Goal: Information Seeking & Learning: Check status

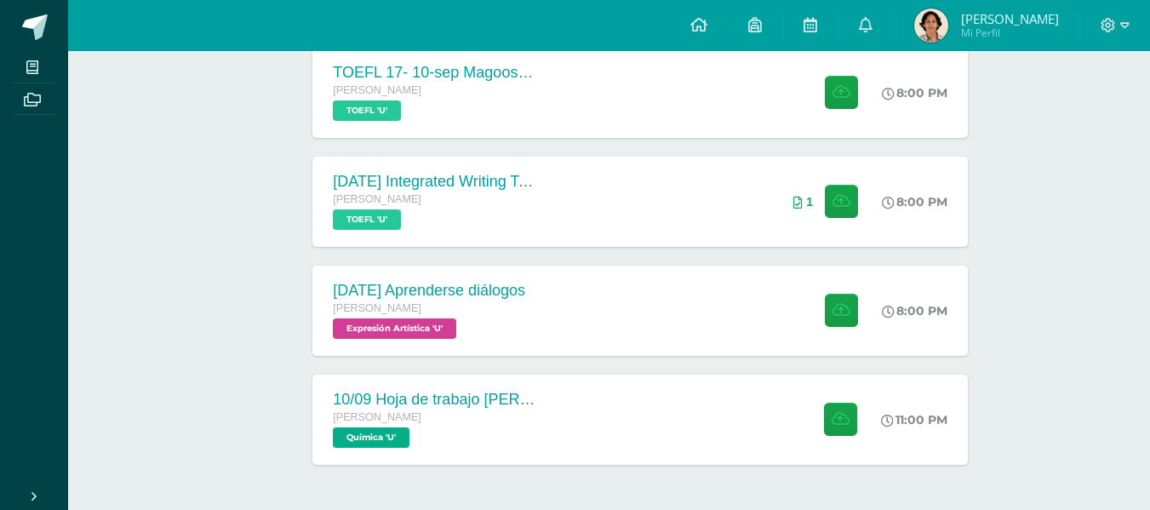
scroll to position [569, 0]
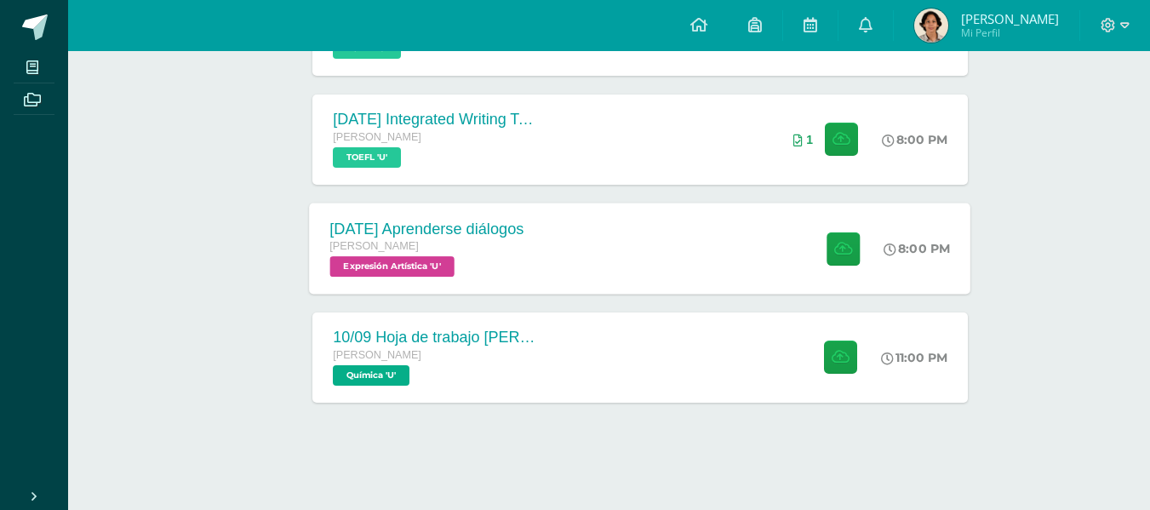
click at [495, 266] on div "[PERSON_NAME] Expresión Artística 'U'" at bounding box center [427, 257] width 194 height 39
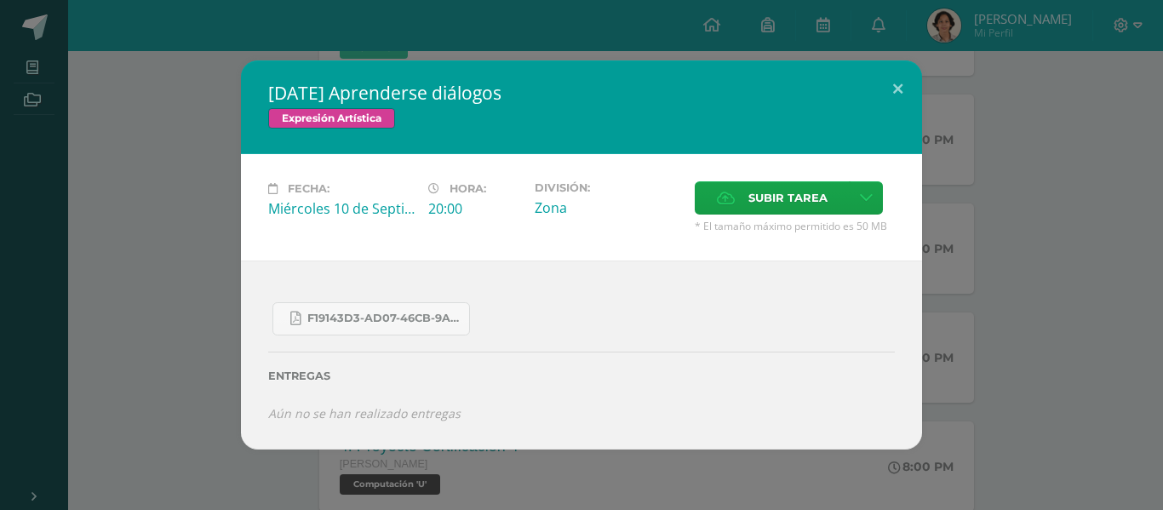
click at [197, 237] on div "[DATE] Aprenderse diálogos Expresión Artística Fecha: [DATE] Hora: 20:00 Divisi…" at bounding box center [581, 254] width 1149 height 389
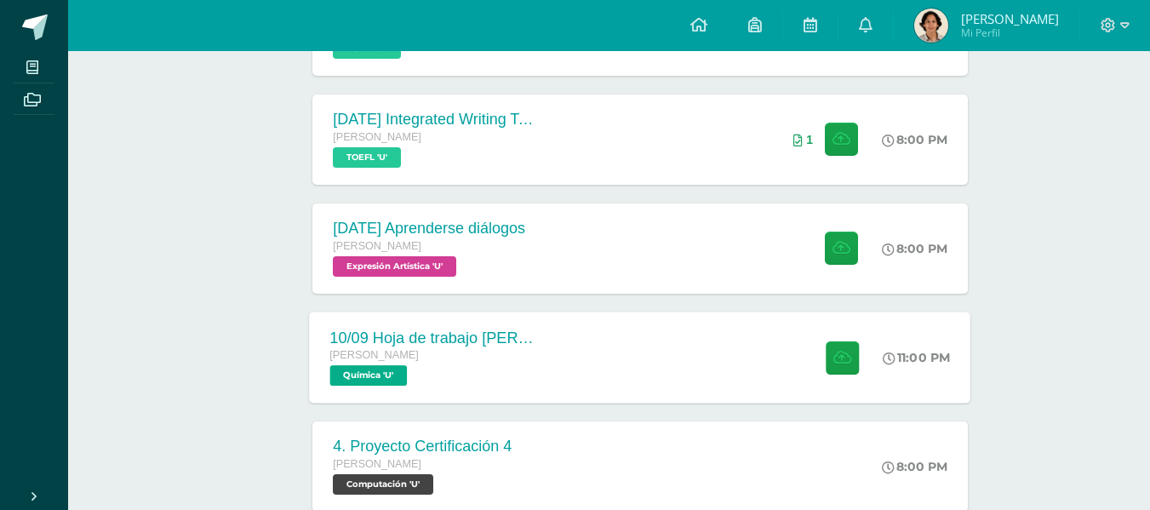
click at [475, 348] on div "[PERSON_NAME]" at bounding box center [433, 356] width 206 height 19
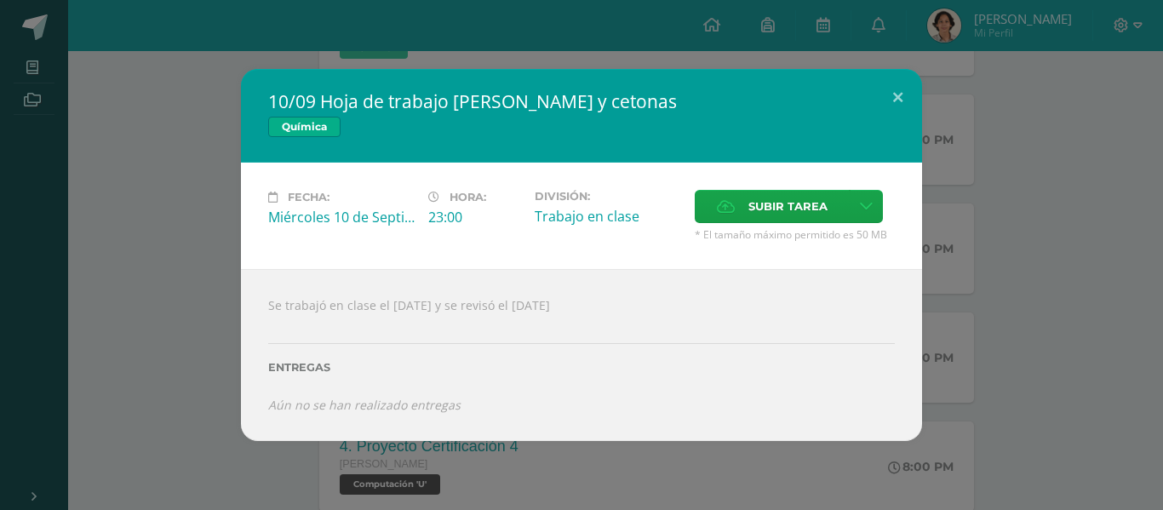
click at [1034, 253] on div "10/09 Hoja de trabajo [PERSON_NAME] y cetonas Química Fecha: [DATE] Hora: 23:00…" at bounding box center [581, 255] width 1149 height 372
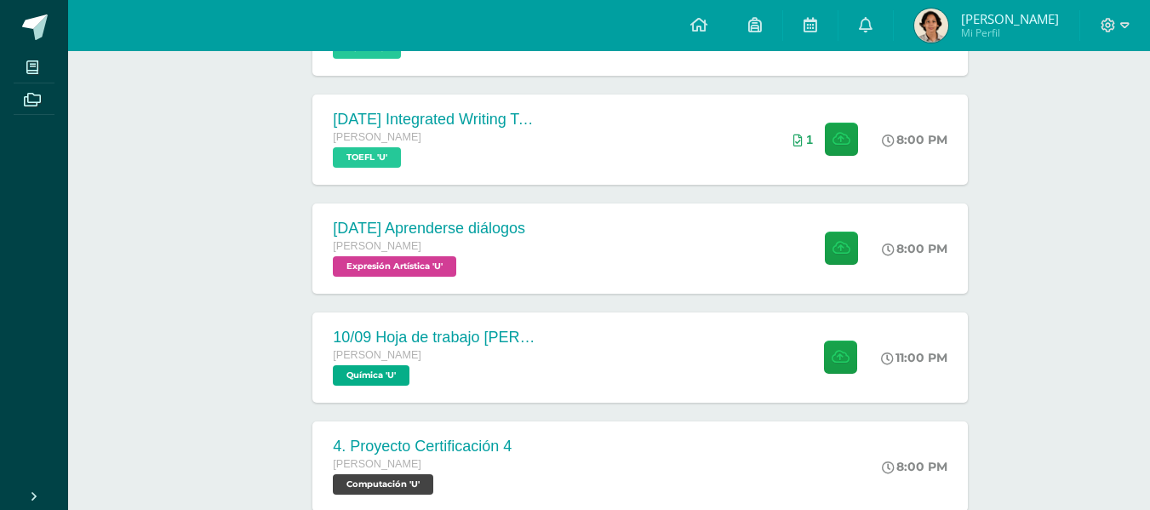
click at [936, 32] on img at bounding box center [931, 26] width 34 height 34
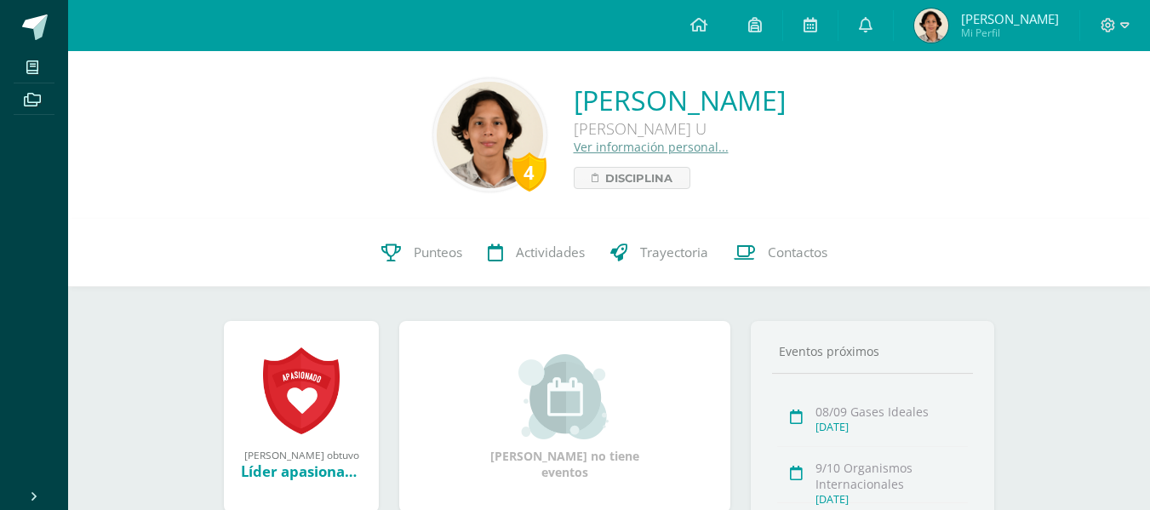
click at [406, 243] on link "Punteos" at bounding box center [422, 253] width 106 height 68
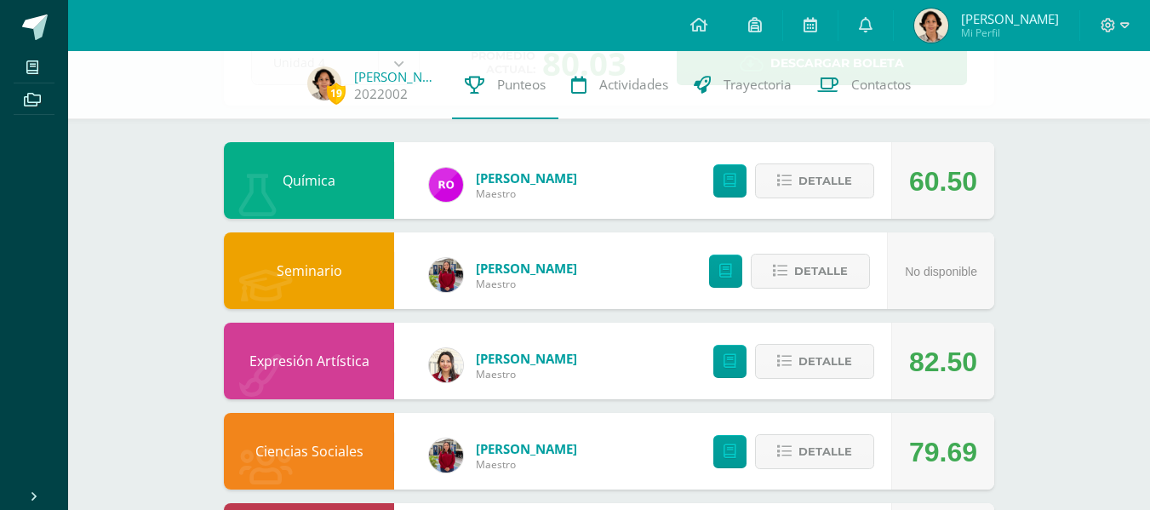
scroll to position [125, 0]
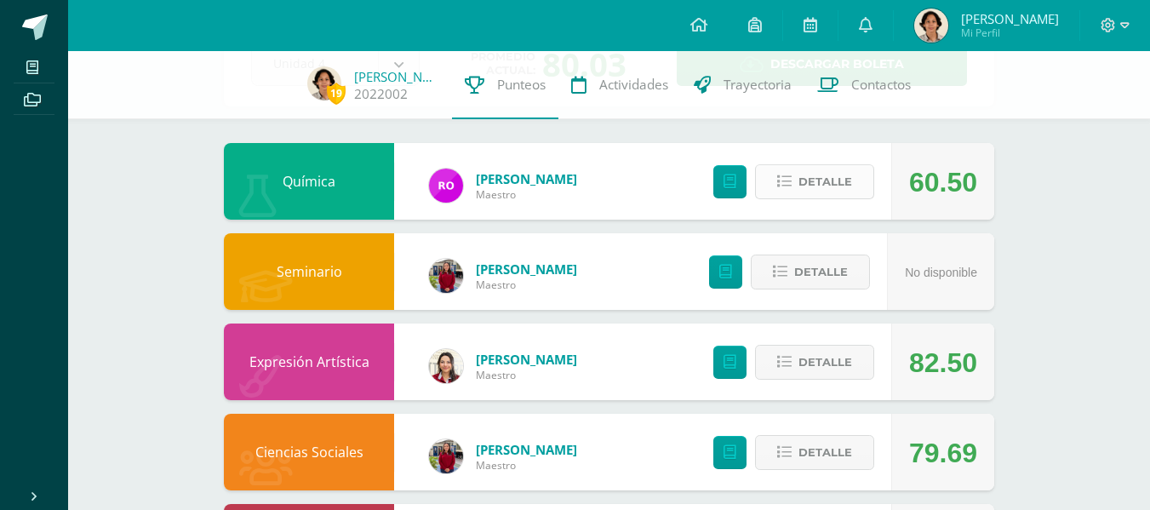
click at [824, 186] on span "Detalle" at bounding box center [826, 182] width 54 height 32
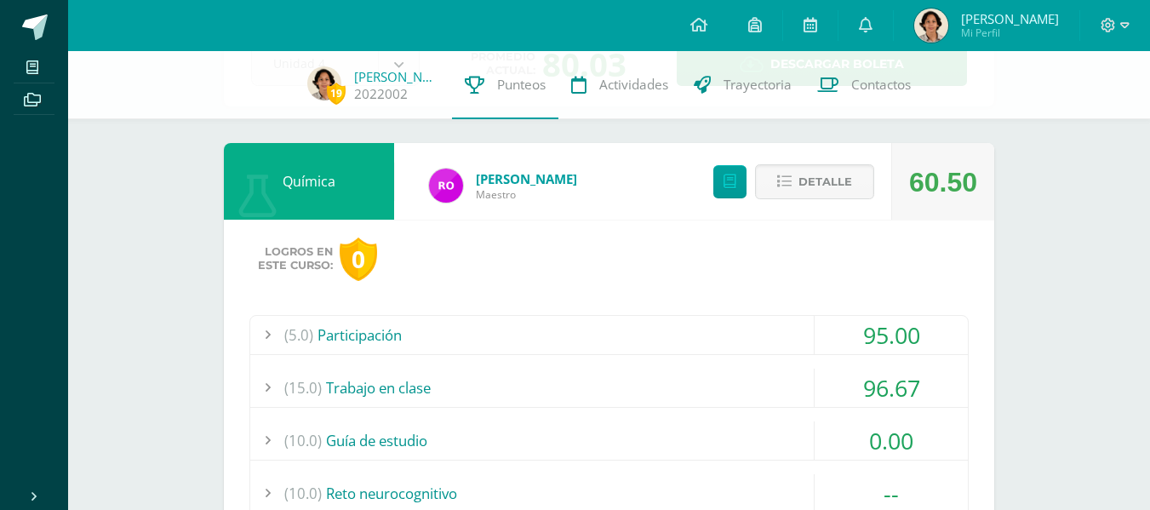
scroll to position [278, 0]
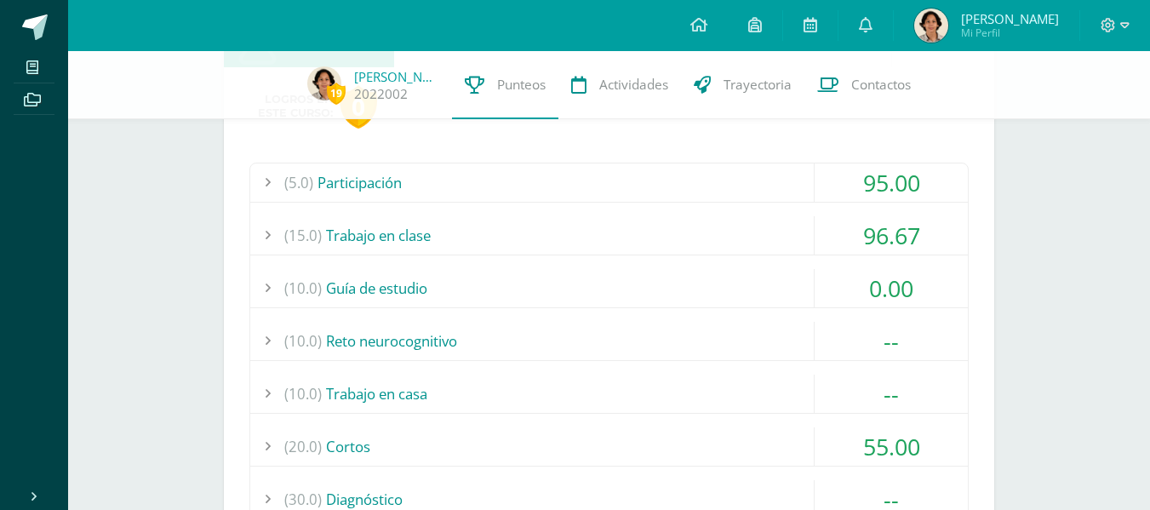
click at [507, 217] on div "(15.0) Trabajo en clase" at bounding box center [609, 235] width 718 height 38
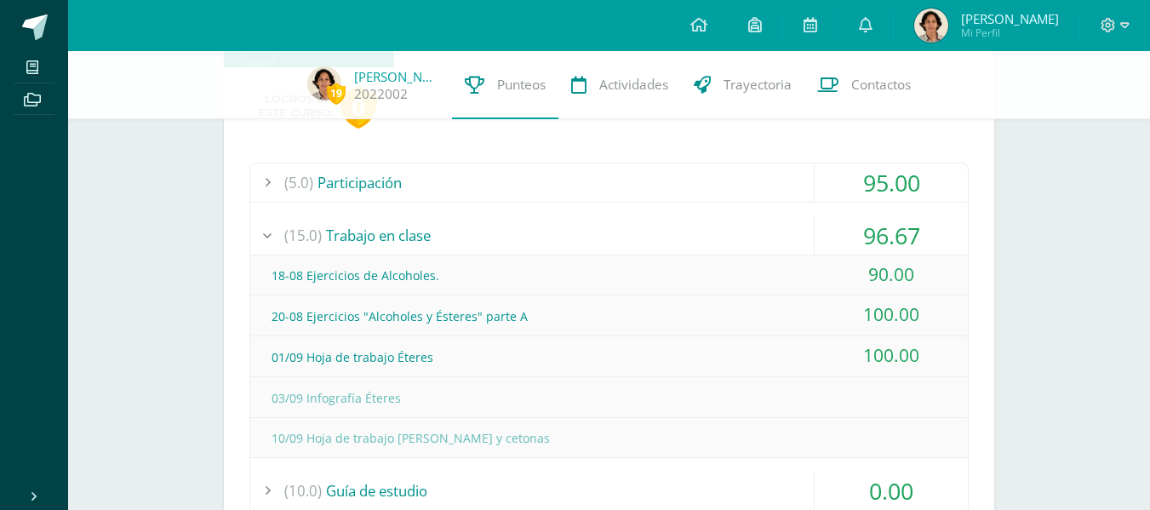
scroll to position [283, 0]
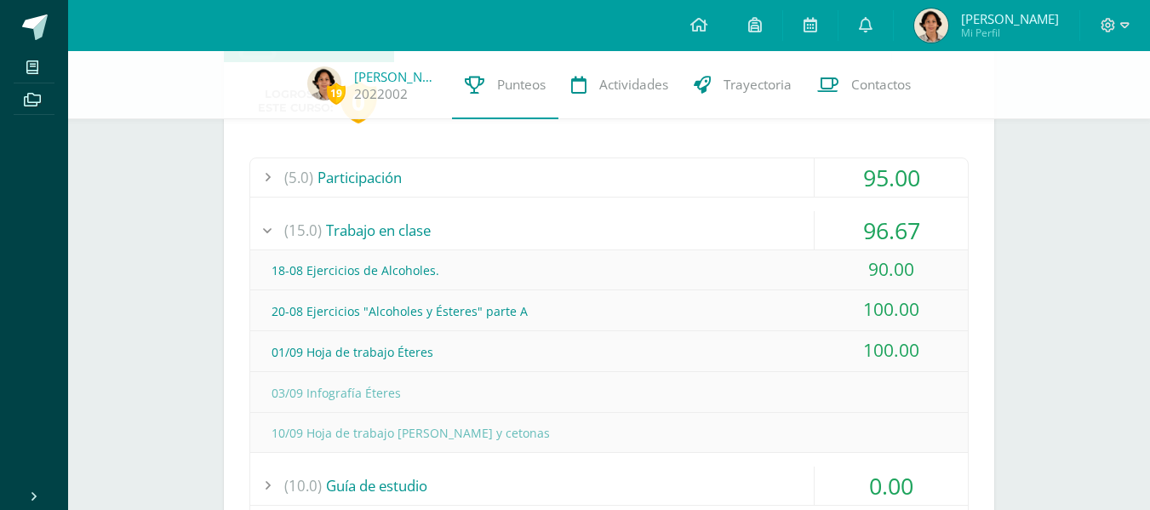
click at [499, 217] on div "(15.0) Trabajo en clase" at bounding box center [609, 230] width 718 height 38
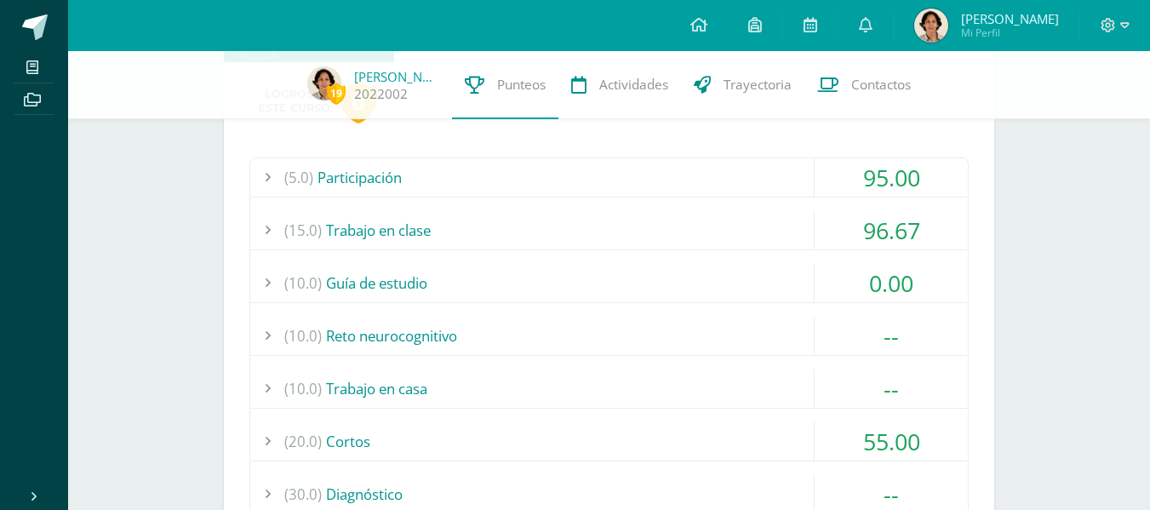
scroll to position [0, 0]
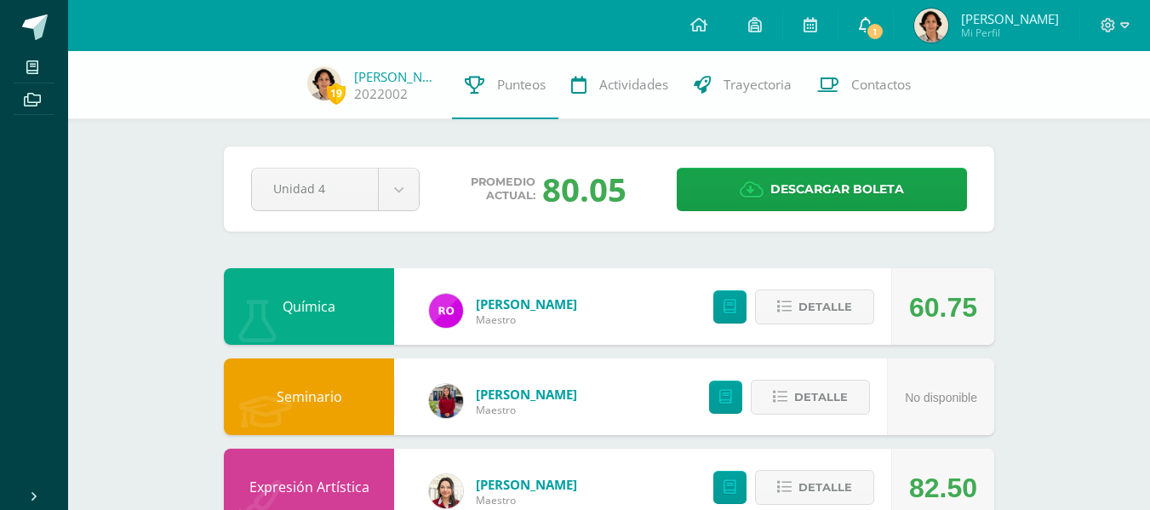
click at [862, 48] on link "1" at bounding box center [866, 25] width 54 height 51
click at [827, 306] on span "Detalle" at bounding box center [826, 307] width 54 height 32
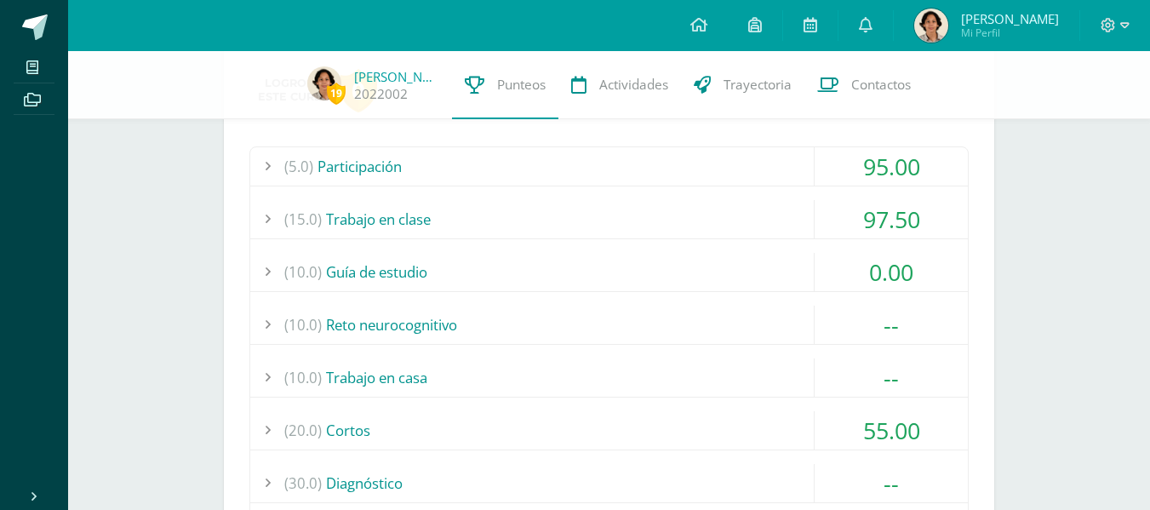
scroll to position [289, 0]
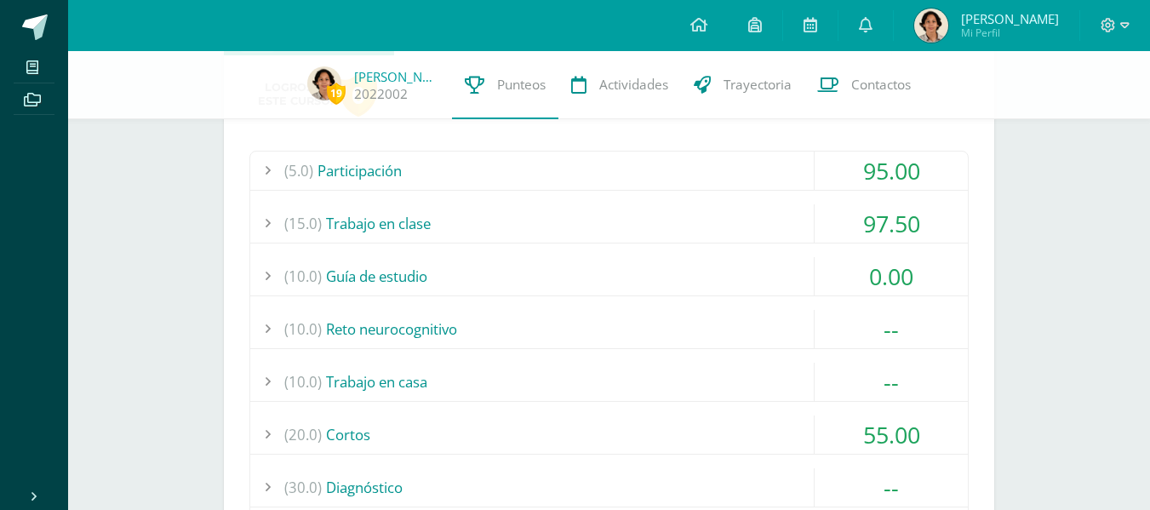
click at [725, 221] on div "(15.0) Trabajo en clase" at bounding box center [609, 223] width 718 height 38
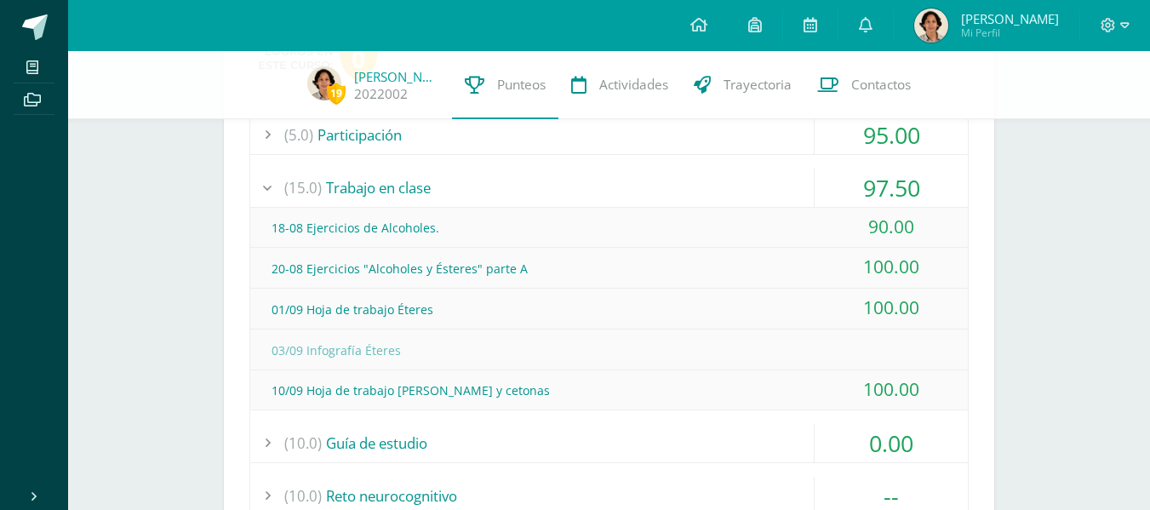
scroll to position [326, 0]
click at [27, 29] on span at bounding box center [35, 27] width 26 height 26
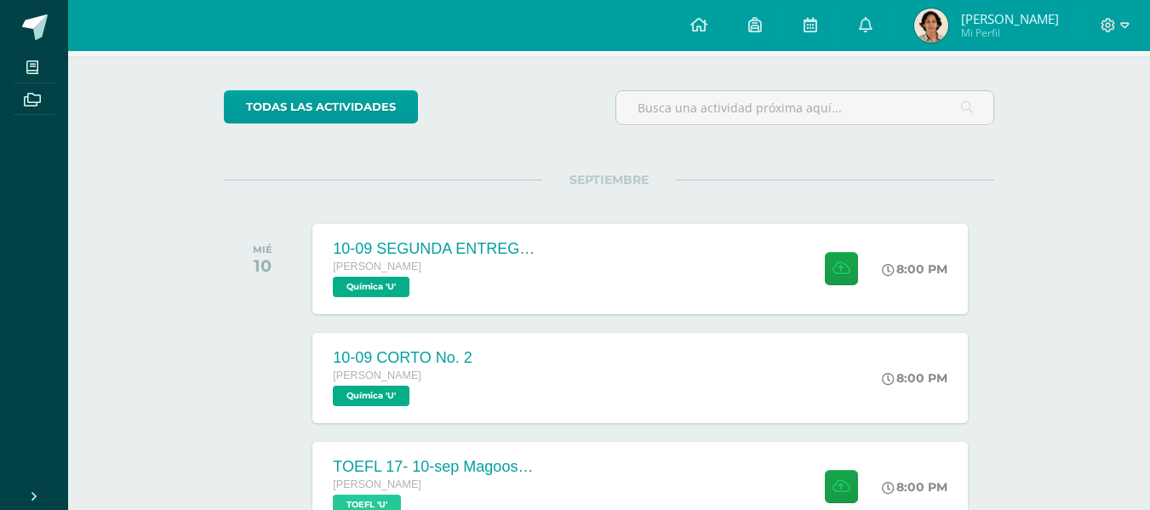
scroll to position [112, 0]
